Goal: Task Accomplishment & Management: Manage account settings

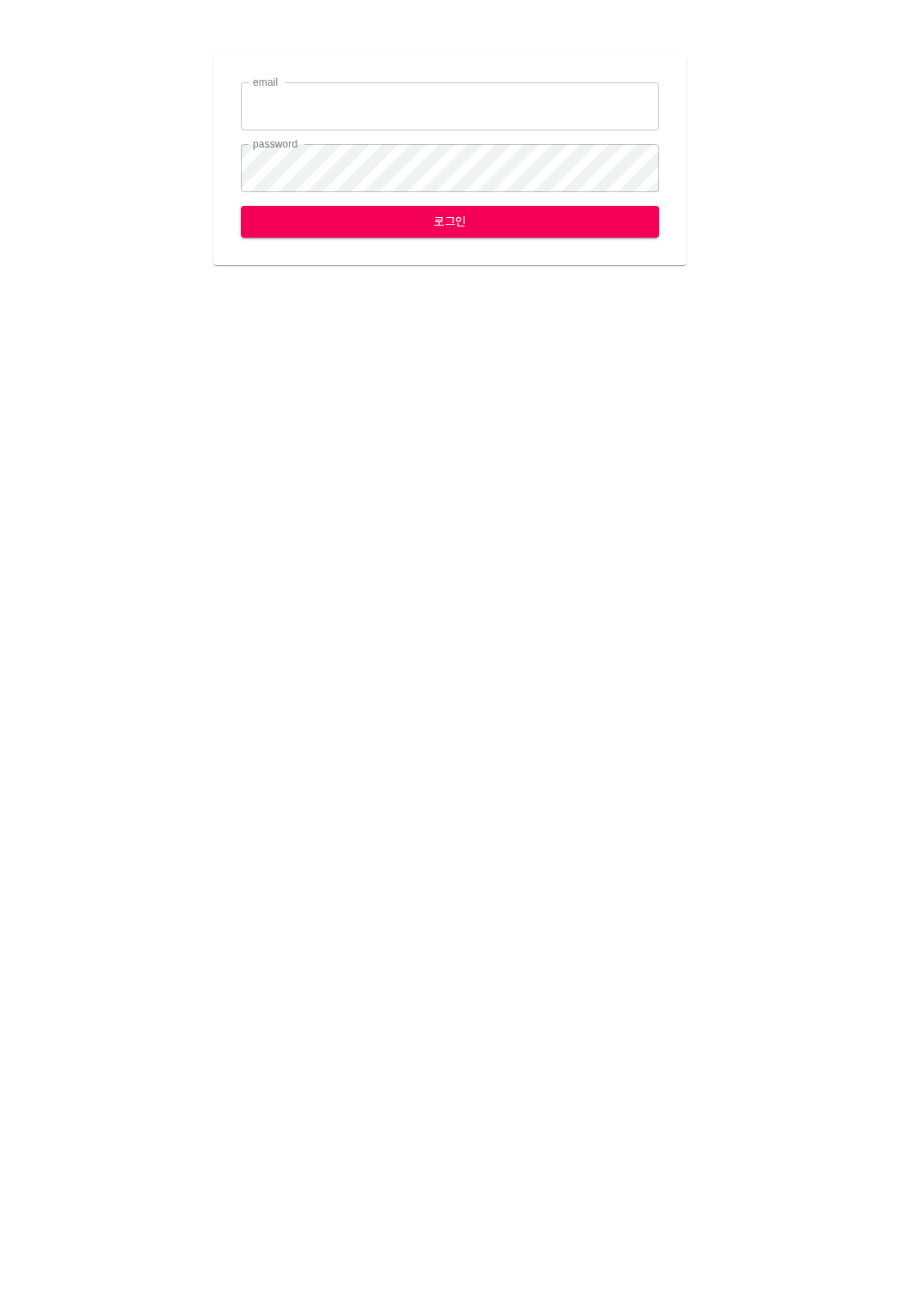
type input "[EMAIL_ADDRESS][DOMAIN_NAME]"
click at [341, 221] on span "로그인" at bounding box center [450, 221] width 391 height 22
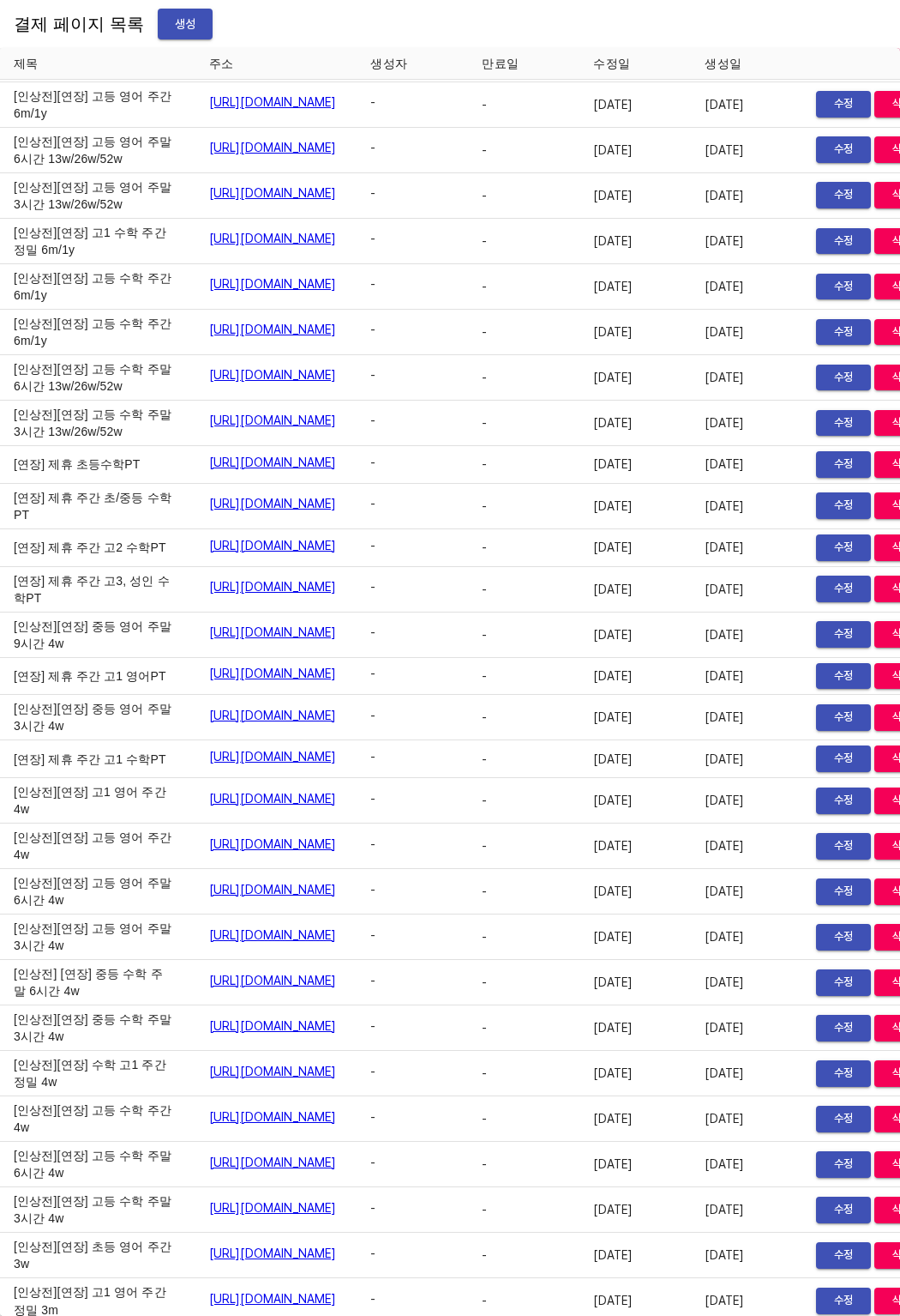
scroll to position [9133, 119]
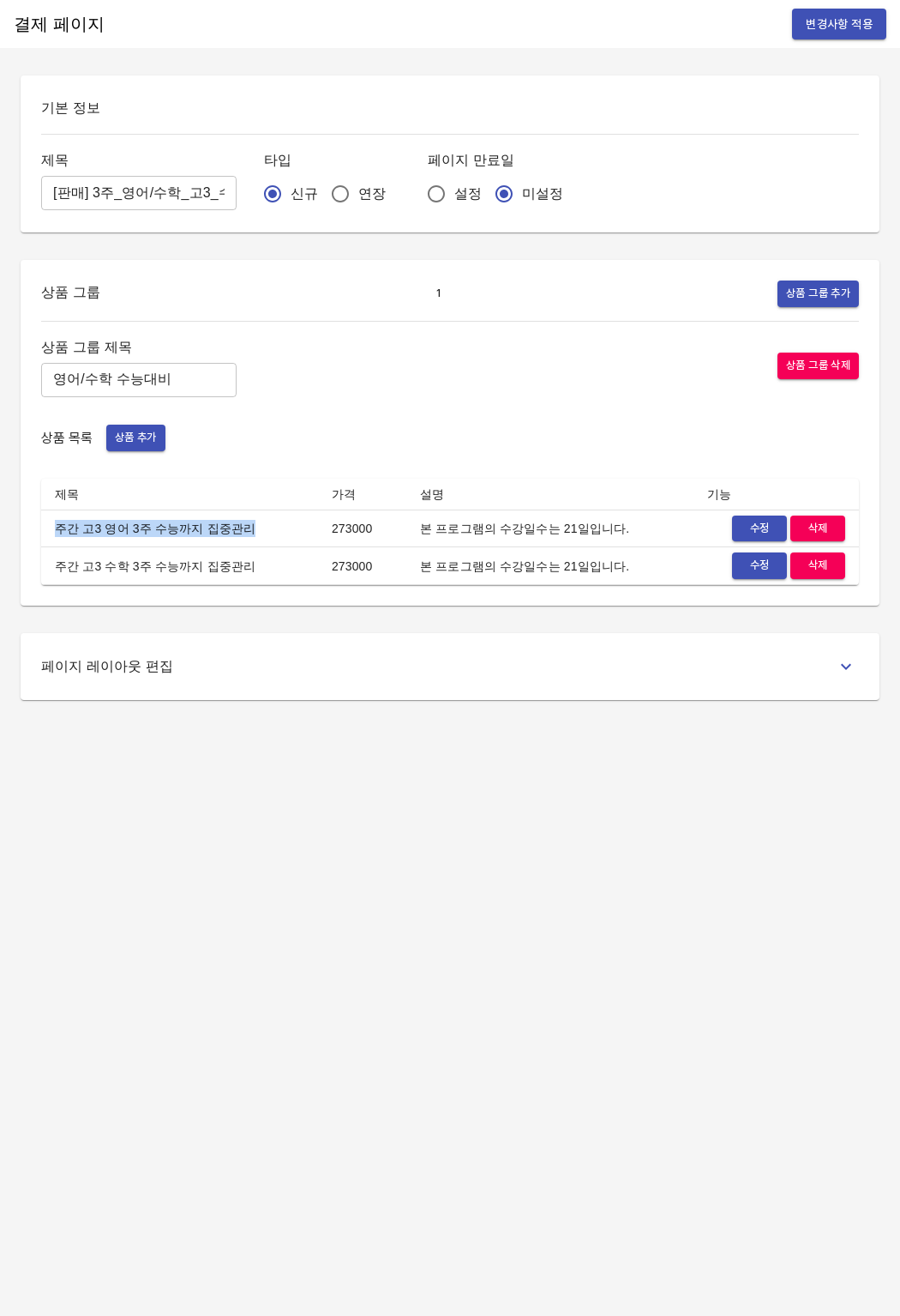
drag, startPoint x: 60, startPoint y: 529, endPoint x: 252, endPoint y: 529, distance: 192.0
click at [252, 529] on td "주간 고3 영어 3주 수능까지 집중관리" at bounding box center [180, 528] width 277 height 37
copy td "주간 고3 영어 3주 수능까지 집중관리"
click at [51, 14] on h6 "결제 페이지" at bounding box center [59, 23] width 91 height 27
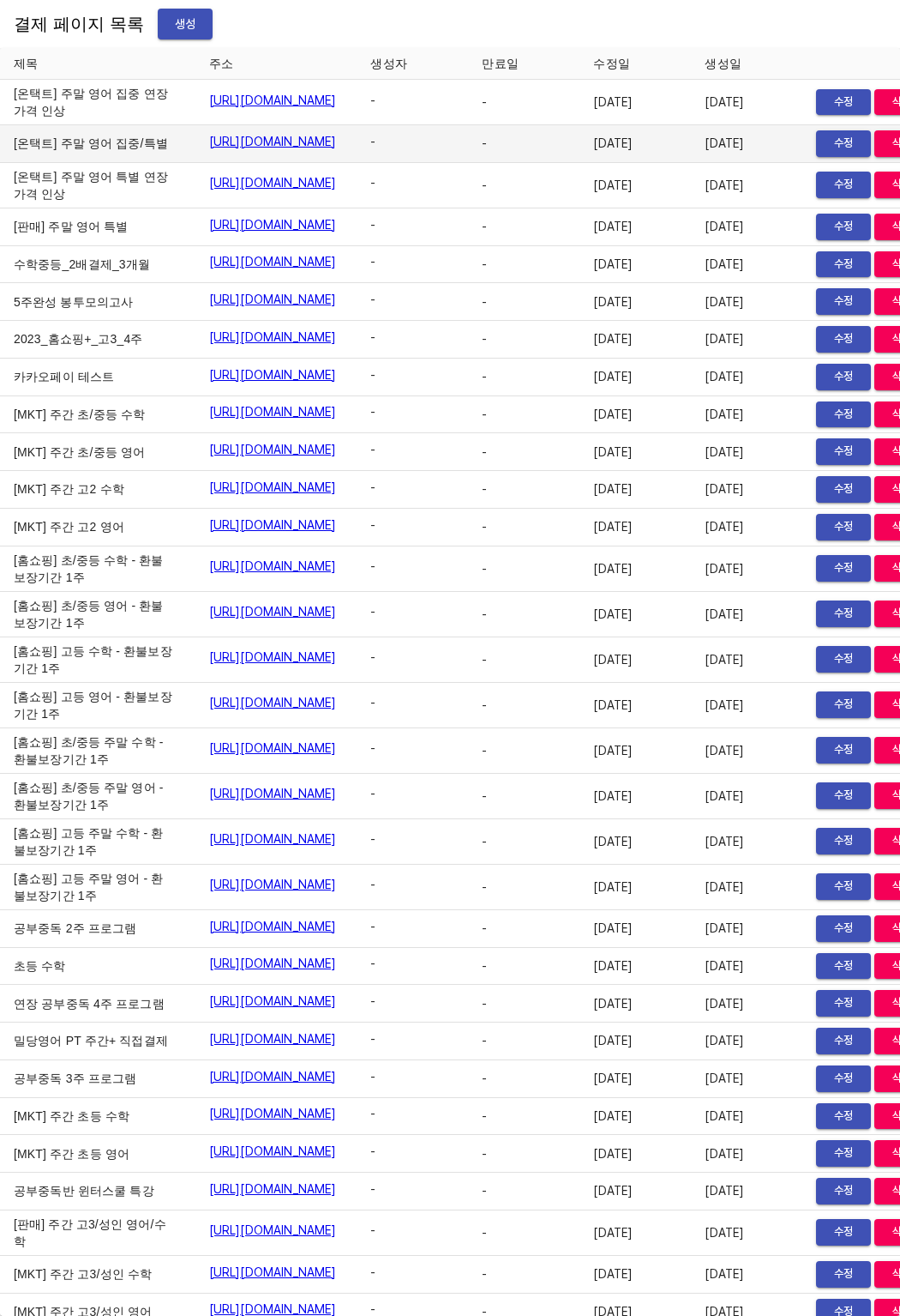
click at [61, 163] on td "[온택트] 주말 영어 집중/특별" at bounding box center [97, 144] width 196 height 37
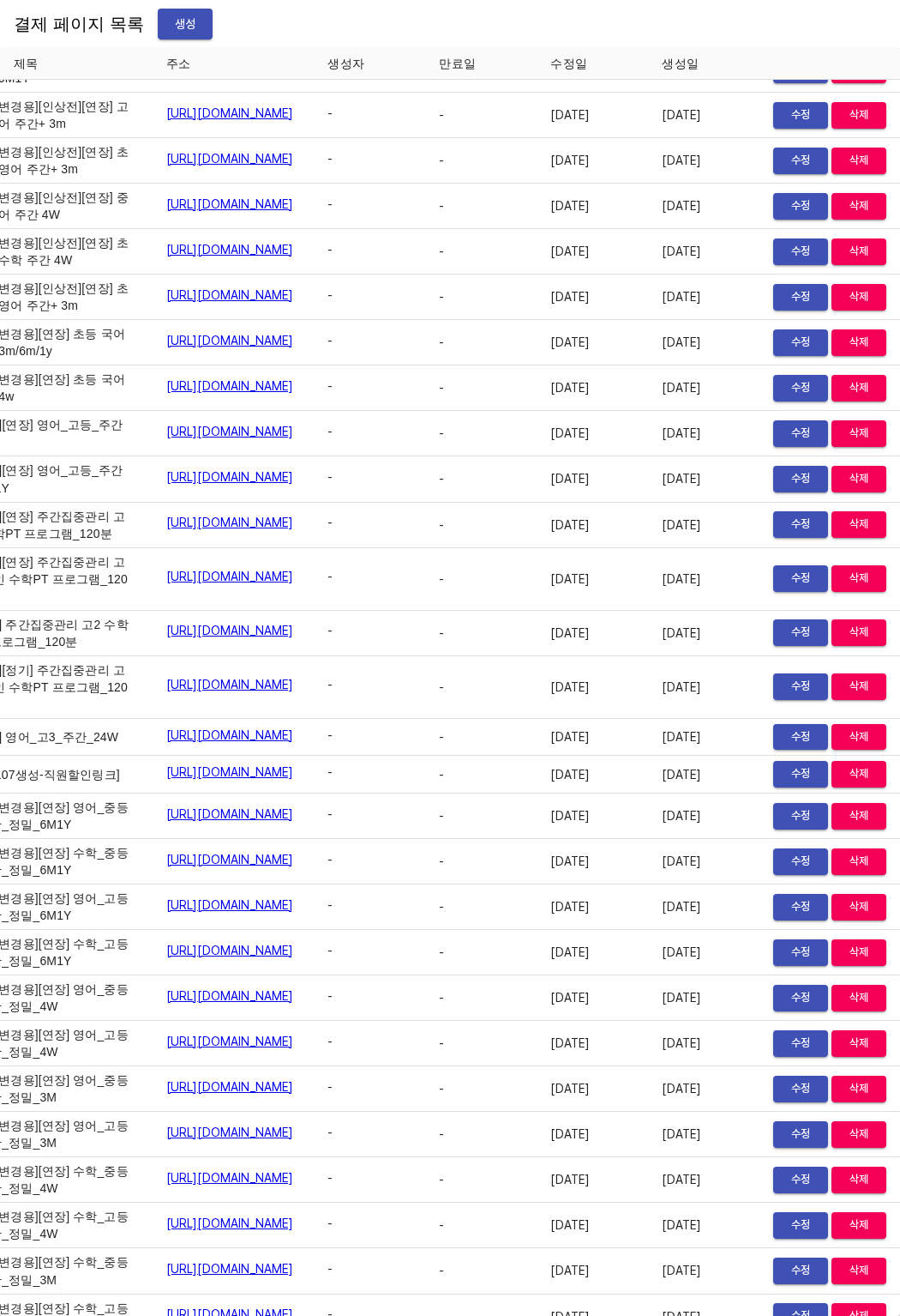
scroll to position [12713, 118]
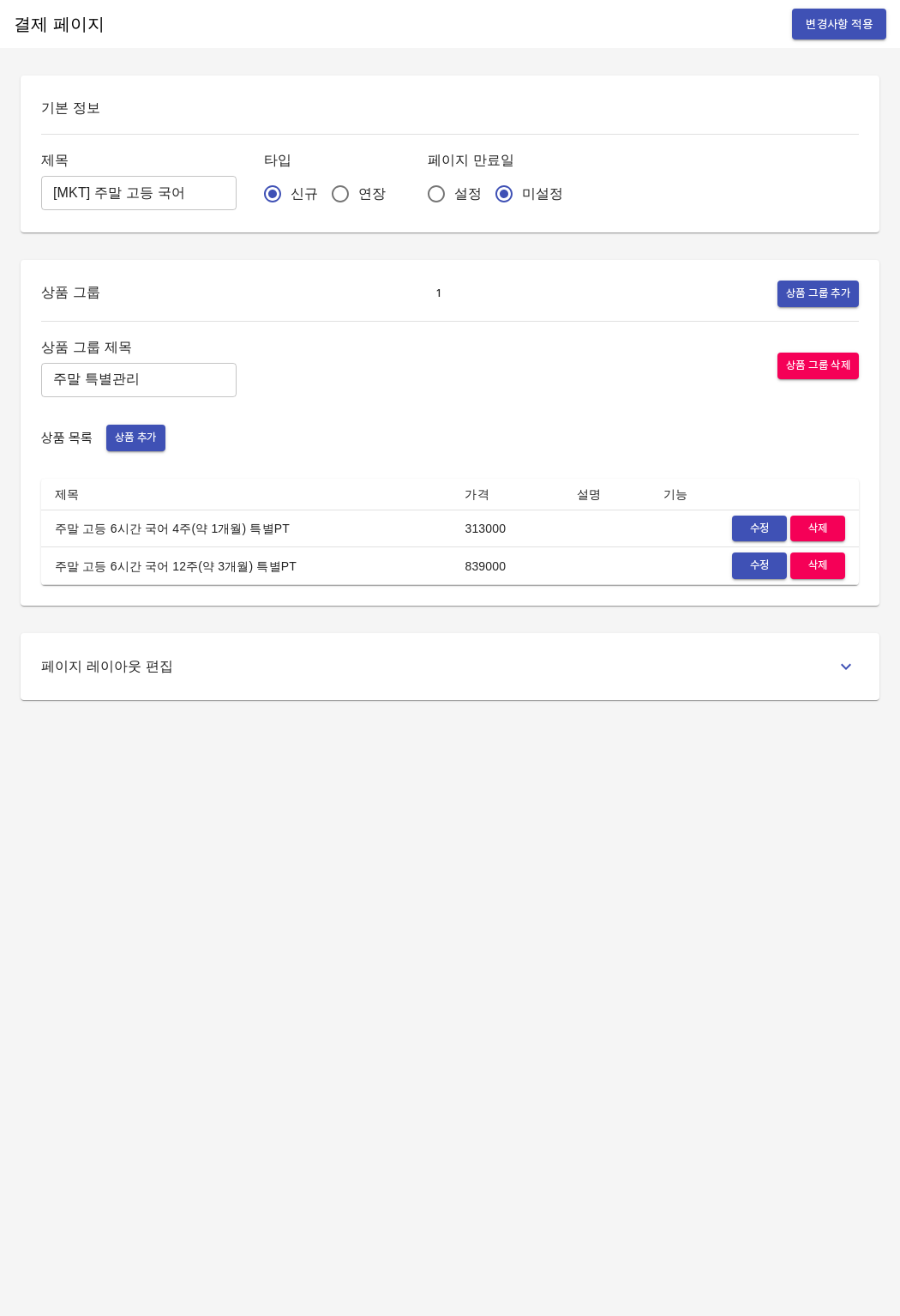
click at [540, 519] on td "313000" at bounding box center [506, 528] width 111 height 37
click at [748, 571] on span "수정" at bounding box center [760, 565] width 37 height 20
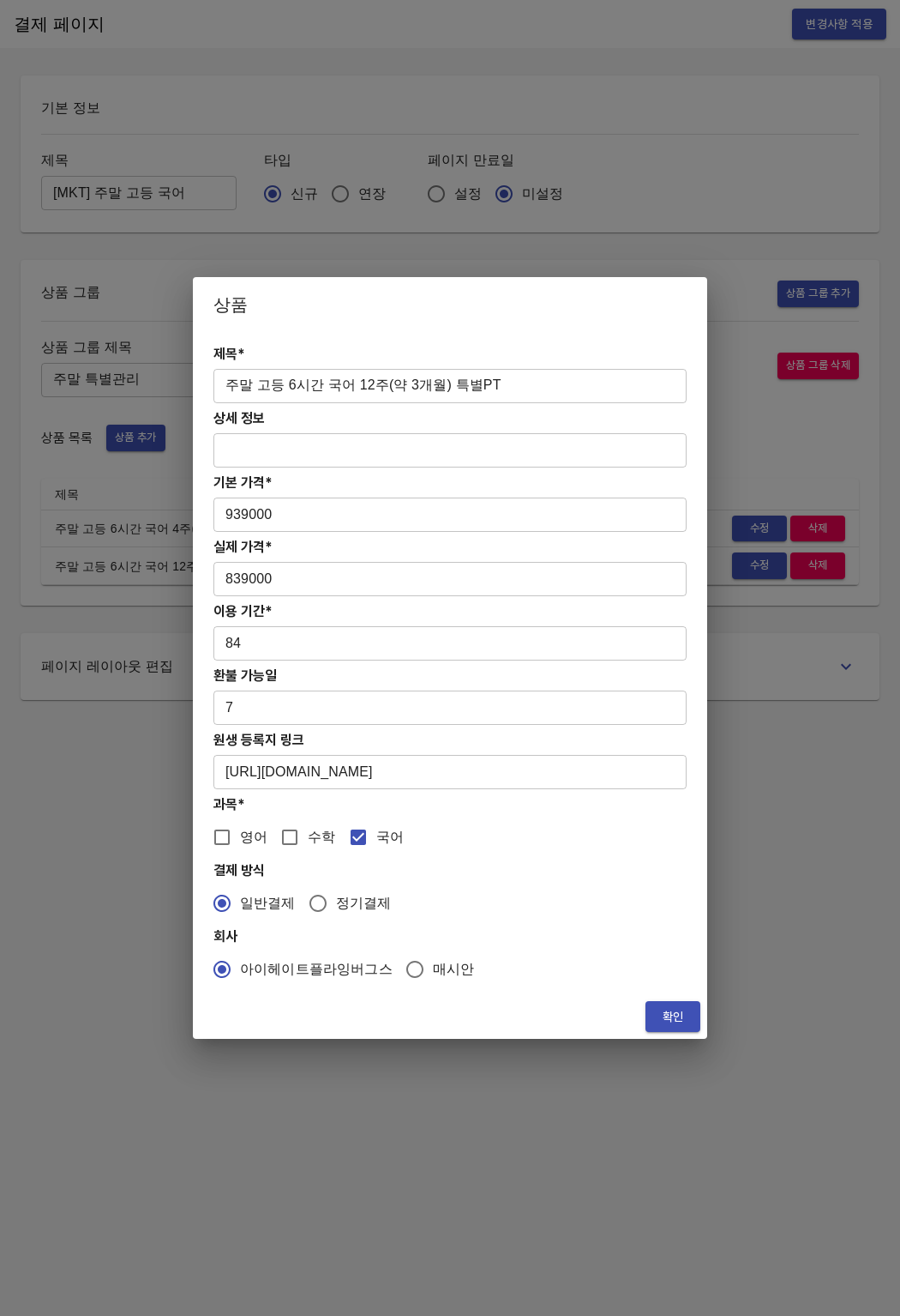
click at [660, 1012] on span "확인" at bounding box center [673, 1016] width 27 height 22
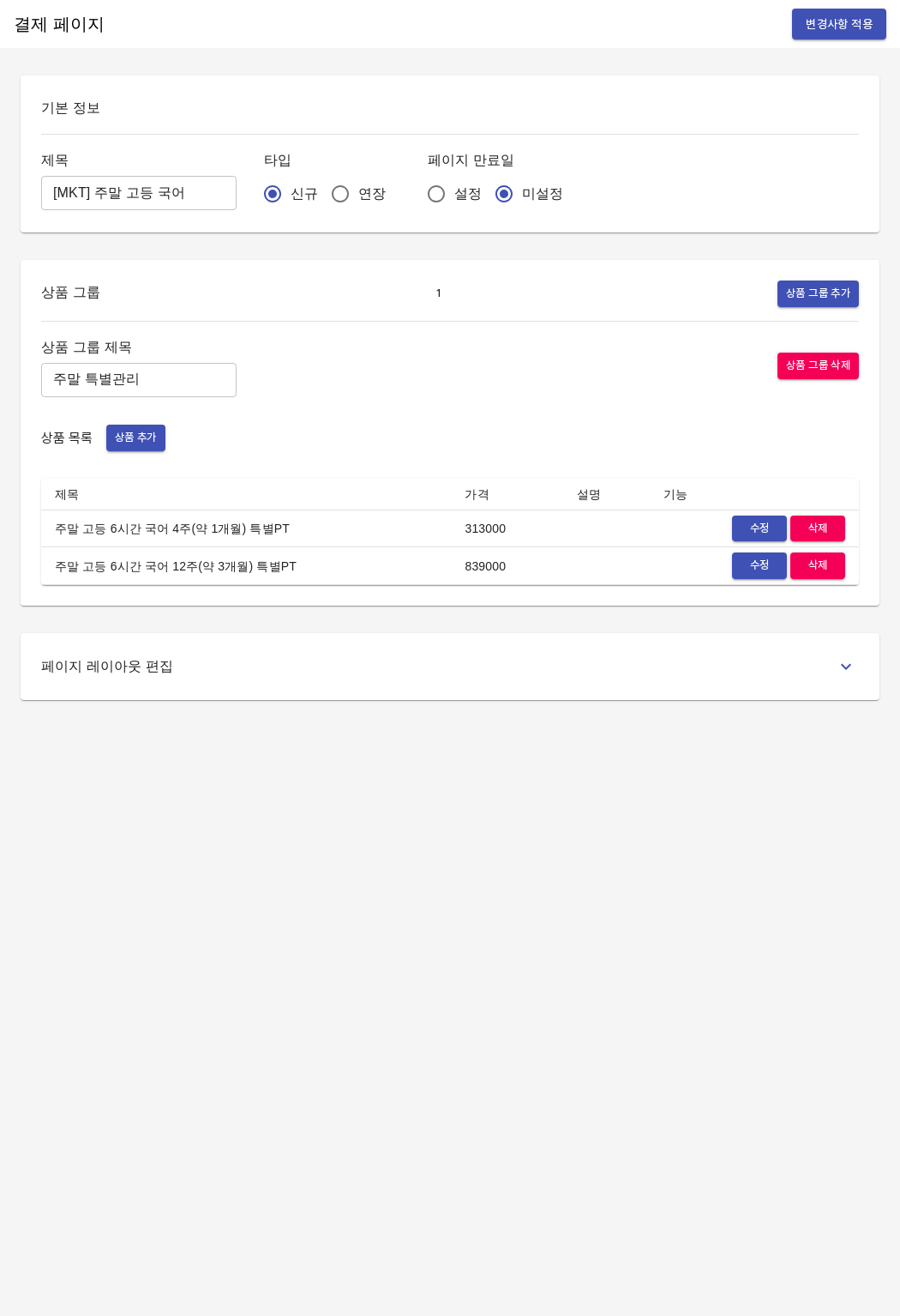
click at [65, 543] on td "주말 고등 6시간 국어 4주(약 1개월) 특별PT" at bounding box center [246, 528] width 410 height 37
drag, startPoint x: 49, startPoint y: 534, endPoint x: 356, endPoint y: 530, distance: 307.0
click at [356, 530] on td "주말 고등 6시간 국어 4주(약 1개월) 특별PT" at bounding box center [246, 528] width 410 height 37
drag, startPoint x: 356, startPoint y: 530, endPoint x: 633, endPoint y: 531, distance: 277.0
click at [358, 530] on td "주말 고등 6시간 국어 4주(약 1개월) 특별PT" at bounding box center [246, 528] width 410 height 37
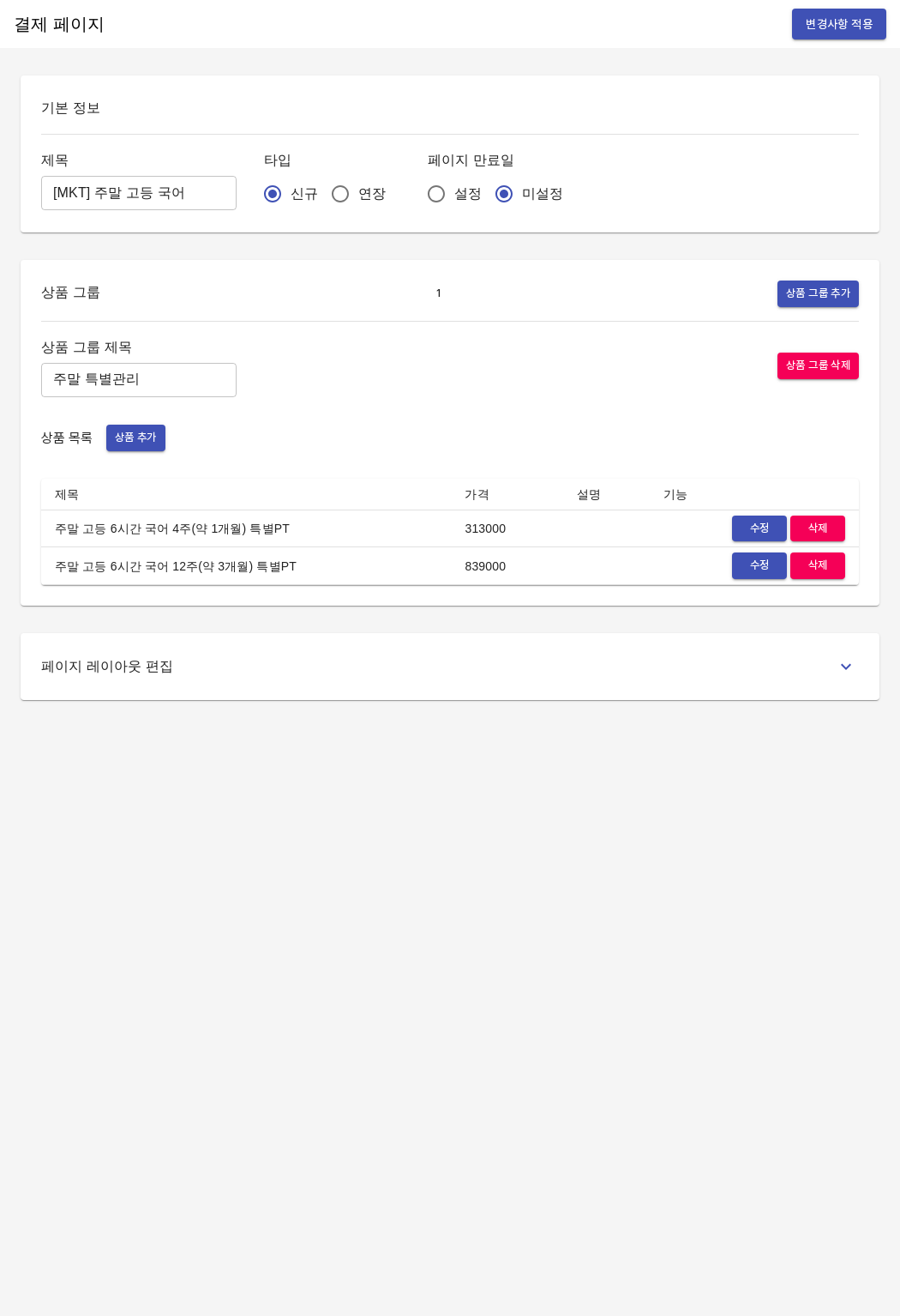
click at [722, 528] on div "수정 삭제" at bounding box center [754, 529] width 181 height 26
click at [754, 528] on span "수정" at bounding box center [760, 529] width 37 height 20
click at [735, 568] on button "수정" at bounding box center [760, 565] width 55 height 26
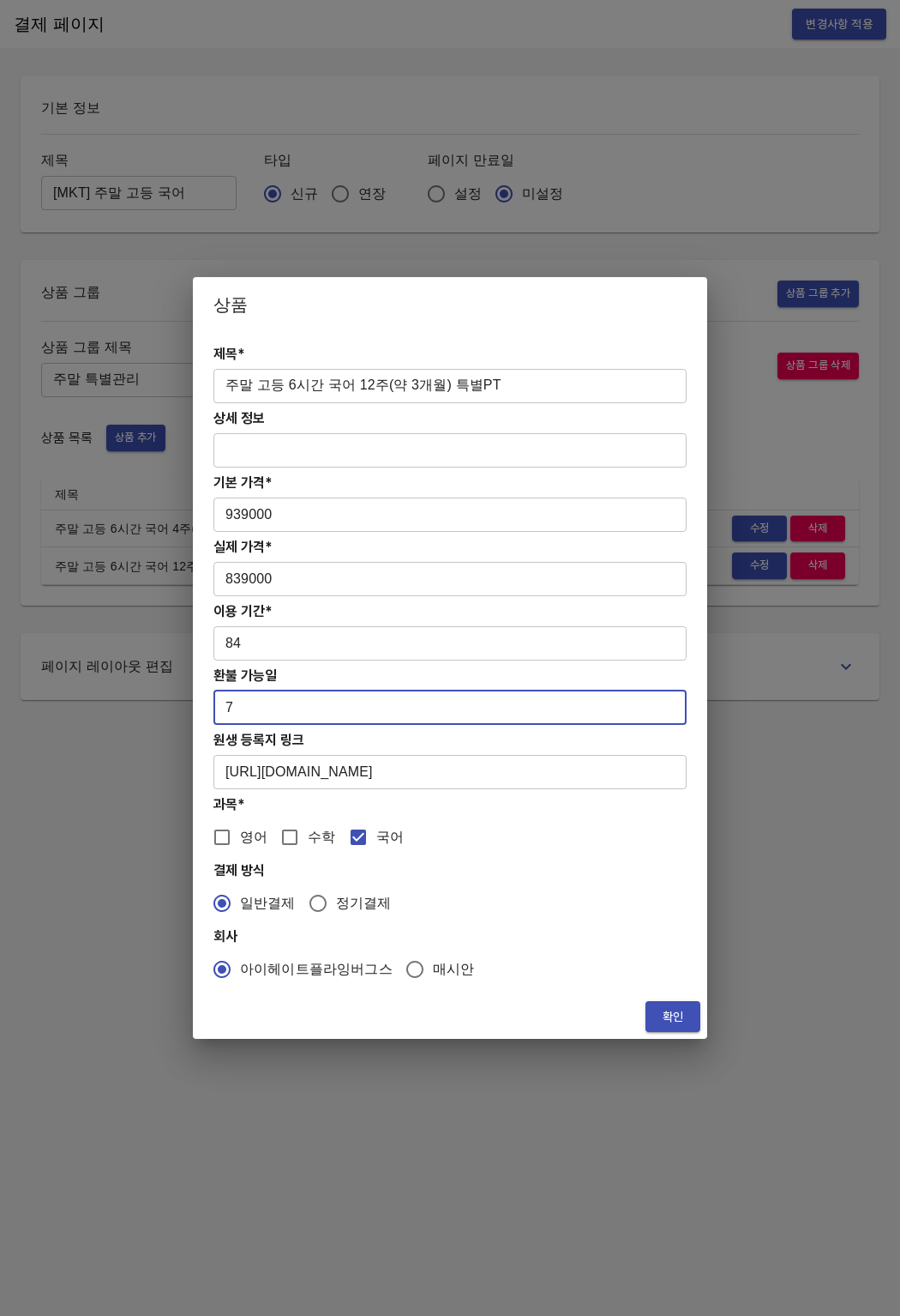
drag, startPoint x: 222, startPoint y: 709, endPoint x: 257, endPoint y: 709, distance: 35.0
click at [257, 709] on input "7" at bounding box center [450, 708] width 473 height 35
type input "0"
click at [681, 1021] on span "확인" at bounding box center [673, 1016] width 27 height 22
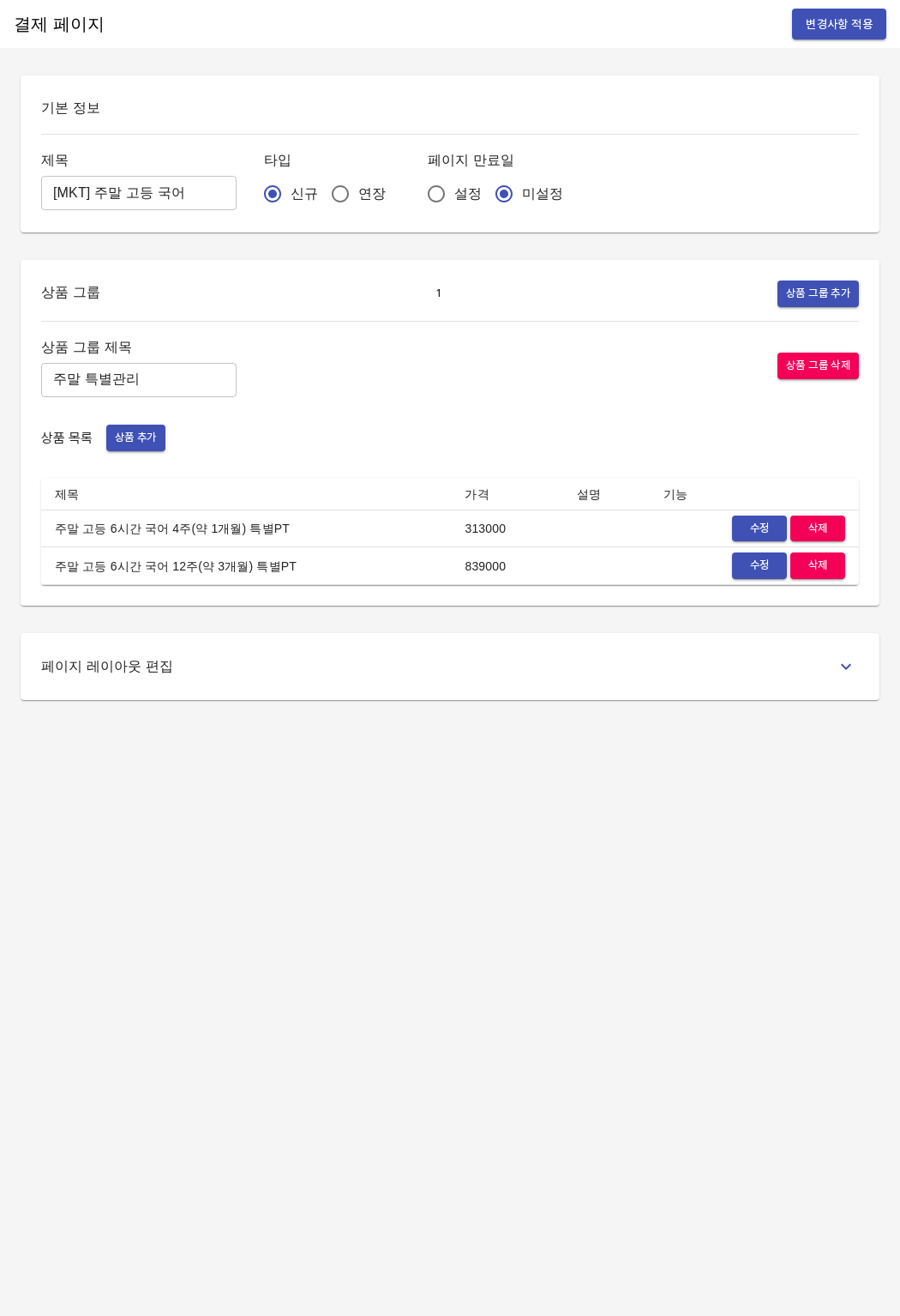
drag, startPoint x: 385, startPoint y: 131, endPoint x: 655, endPoint y: 73, distance: 276.2
click at [447, 125] on div "기본 정보 제목 [MKT] 주말 고등 국어 ​ 타입 신규 연장 페이지 만료일 설정 미설정" at bounding box center [450, 154] width 859 height 157
click at [852, 30] on span "변경사항 적용" at bounding box center [839, 24] width 66 height 22
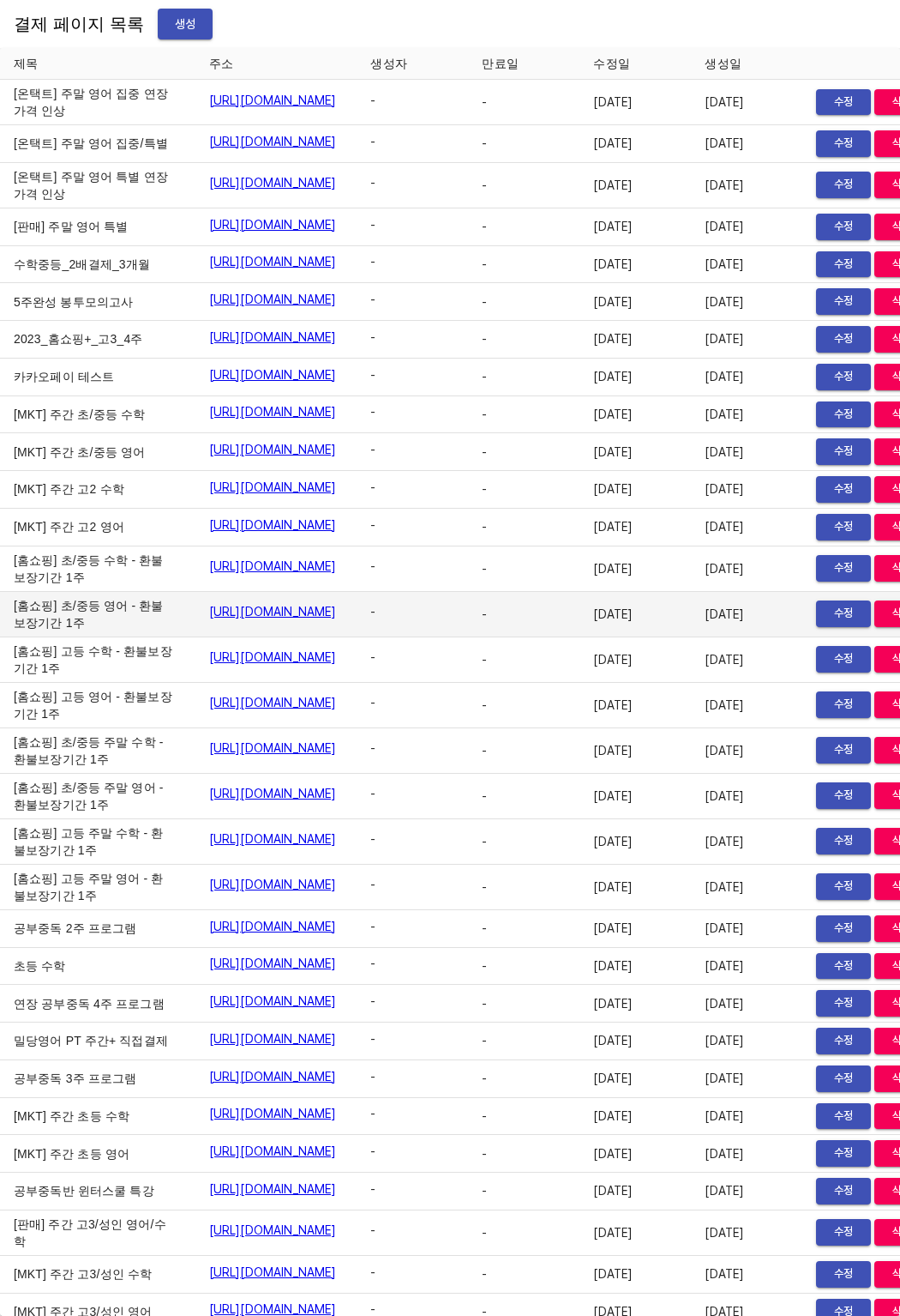
scroll to position [12714, 0]
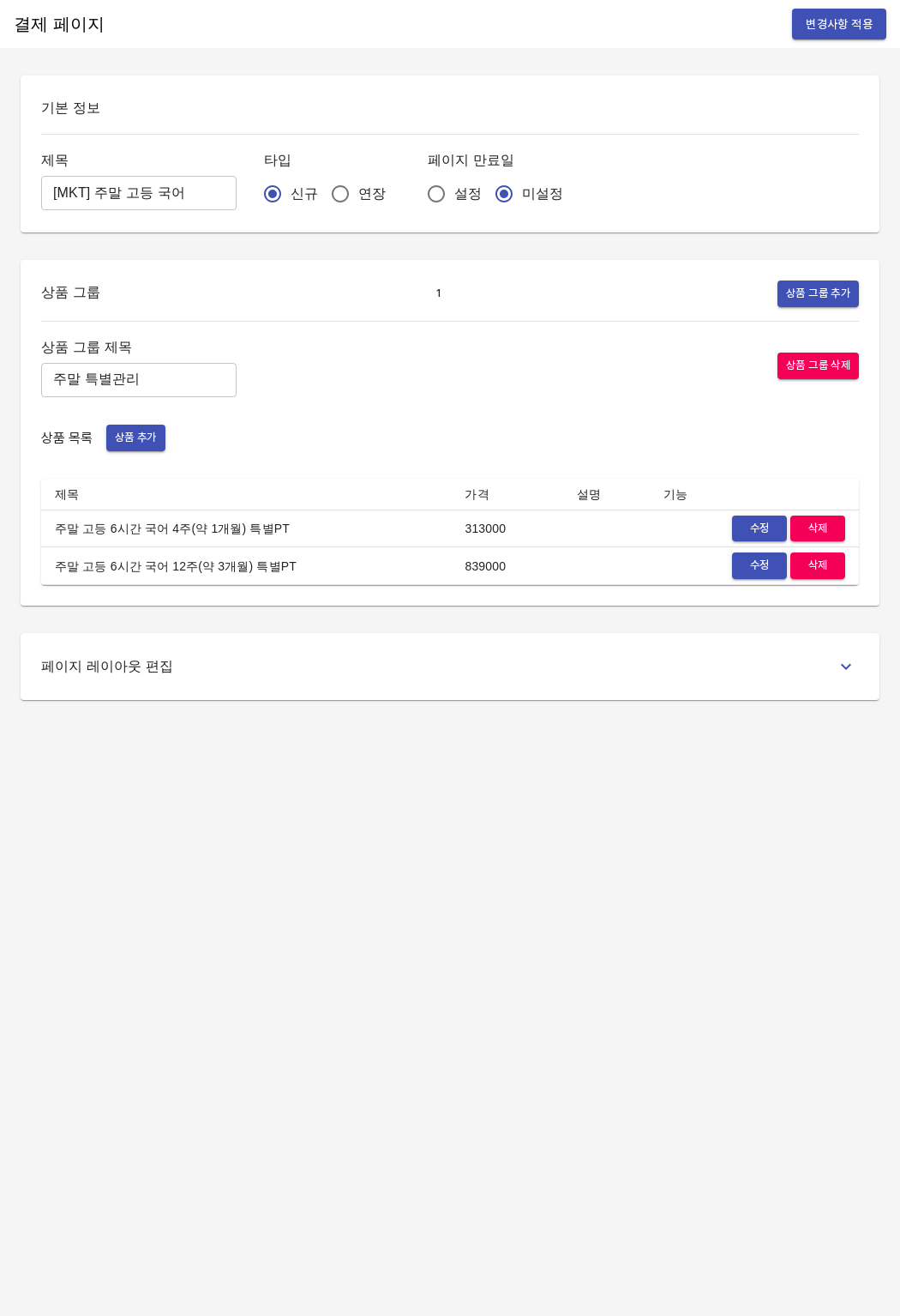
click at [754, 568] on span "수정" at bounding box center [760, 565] width 37 height 20
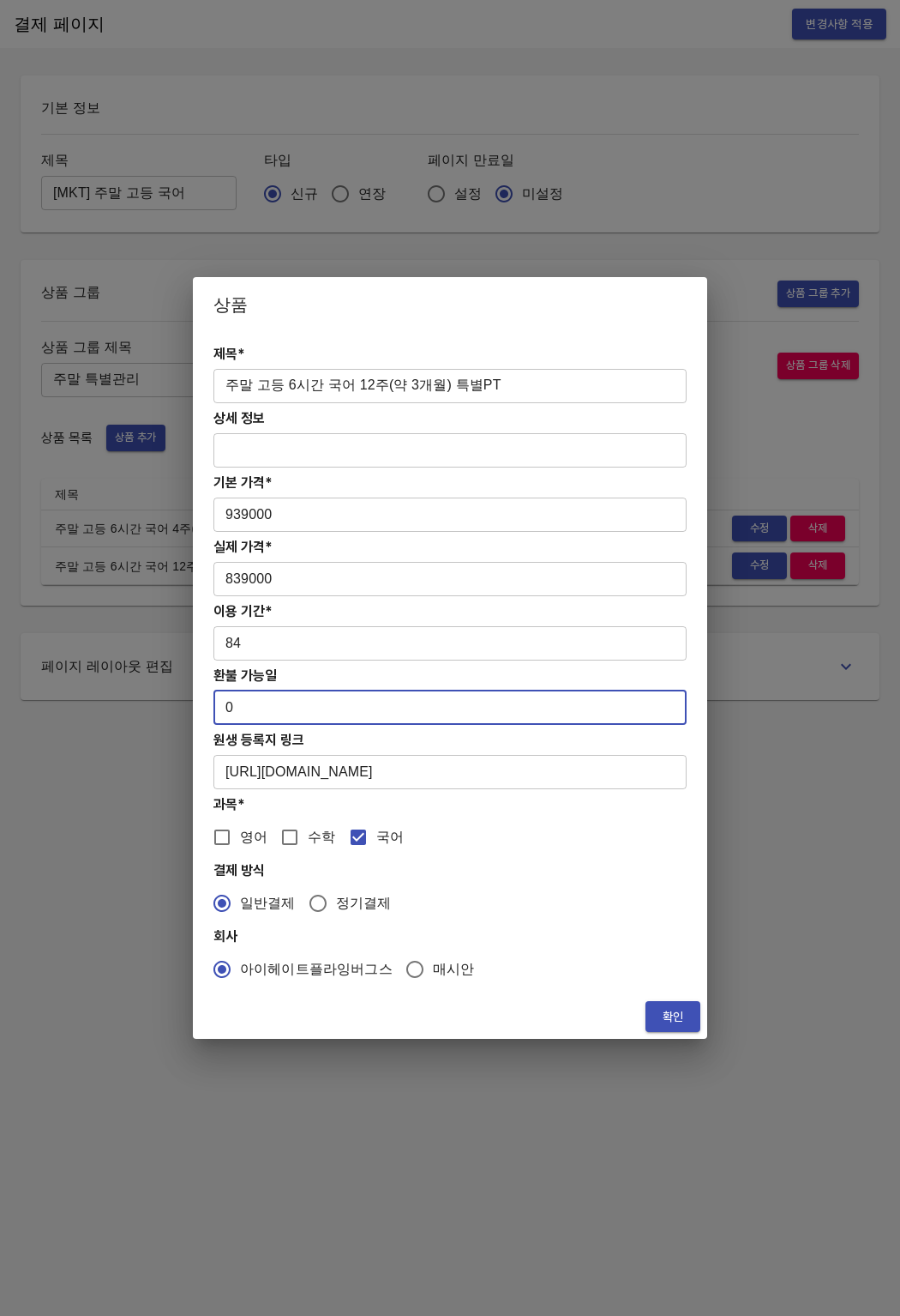
click at [247, 705] on input "0" at bounding box center [450, 708] width 473 height 35
type input "7"
click at [661, 1011] on span "확인" at bounding box center [673, 1016] width 27 height 22
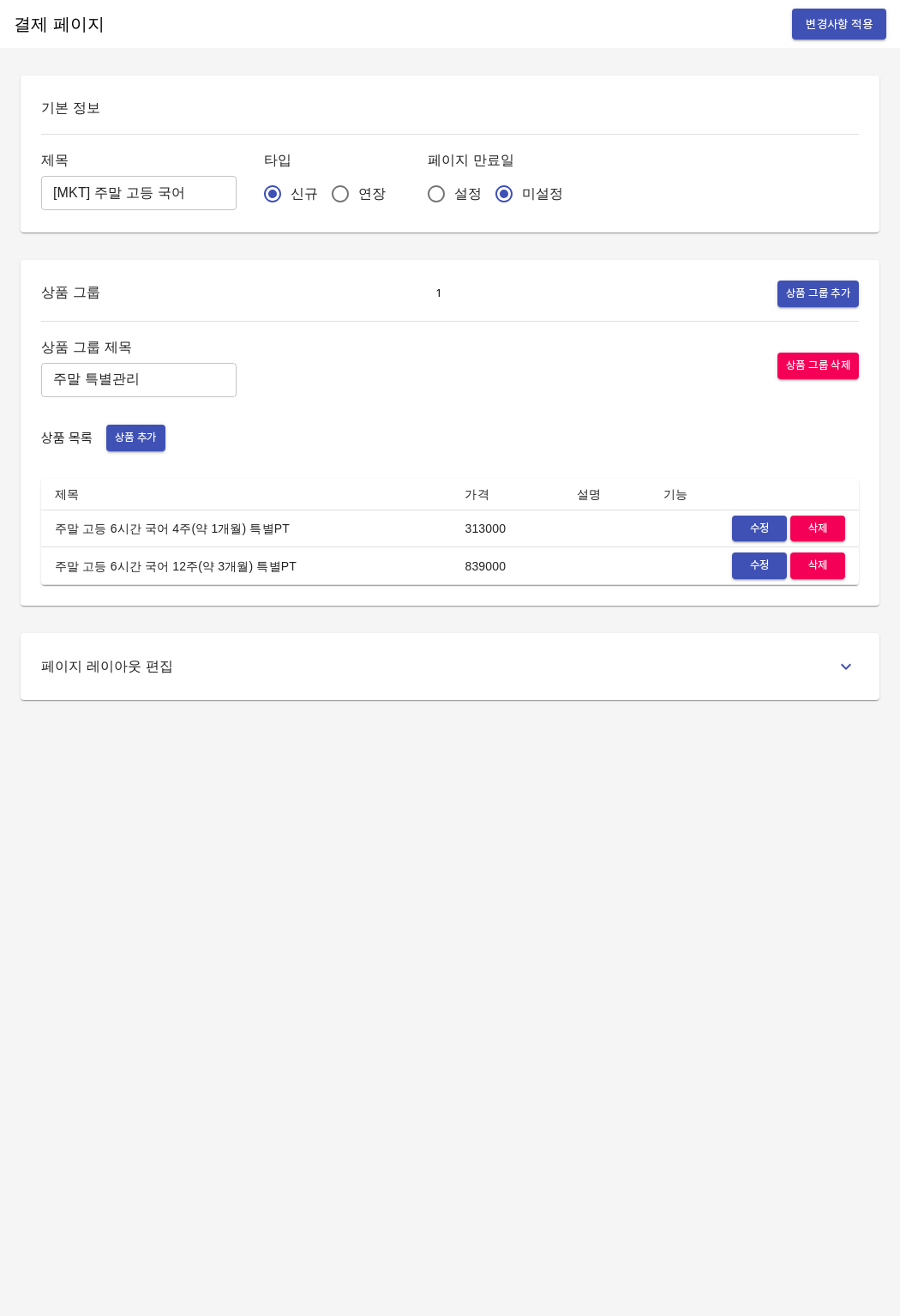
click at [825, 33] on span "변경사항 적용" at bounding box center [839, 24] width 66 height 22
